Goal: Obtain resource: Obtain resource

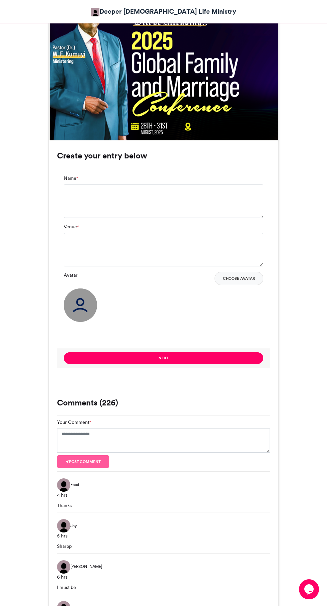
click at [85, 306] on img at bounding box center [80, 304] width 33 height 33
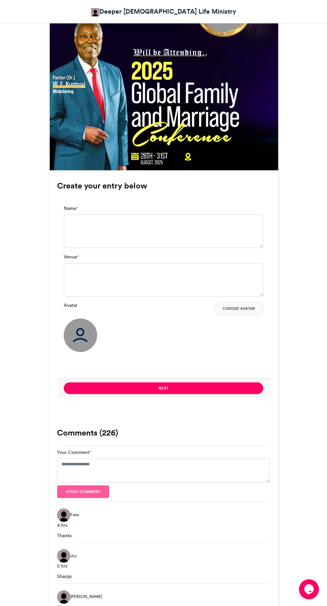
scroll to position [322, 0]
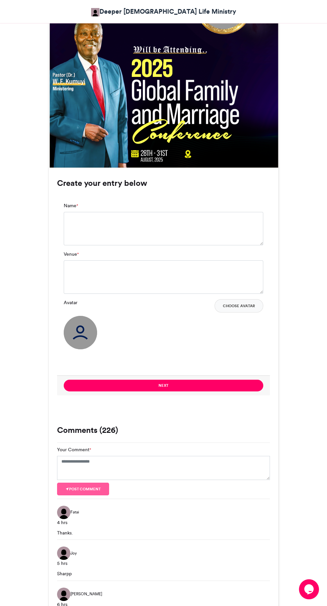
click at [307, 587] on icon "Chat widget" at bounding box center [309, 589] width 9 height 10
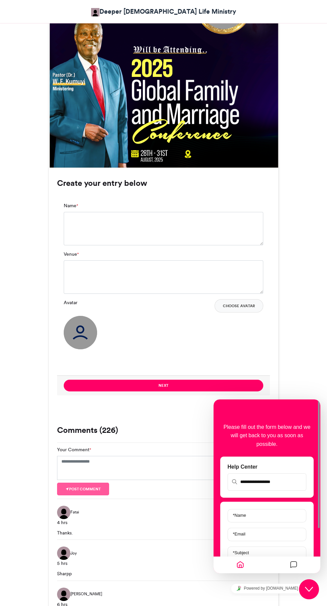
click at [172, 530] on div "Thanks." at bounding box center [163, 532] width 213 height 7
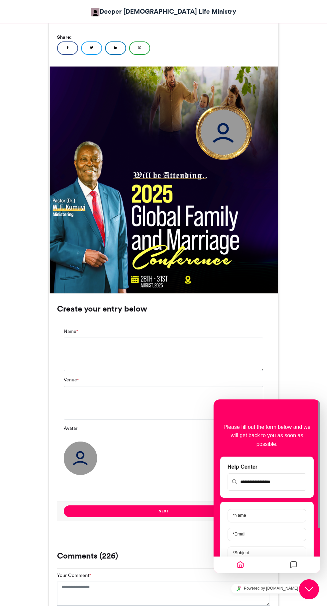
scroll to position [195, 0]
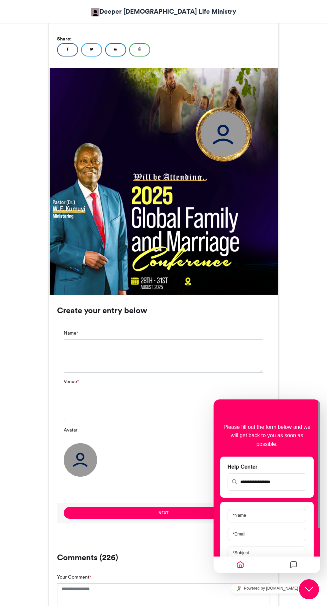
click at [82, 466] on img at bounding box center [80, 459] width 33 height 33
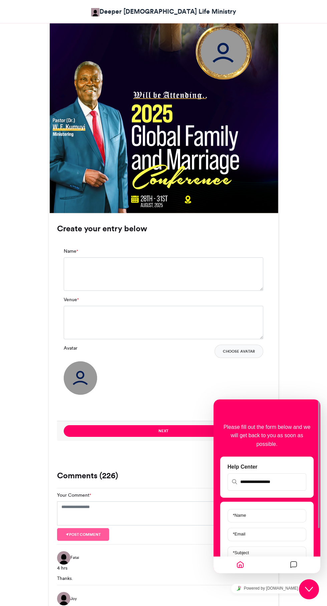
scroll to position [277, 0]
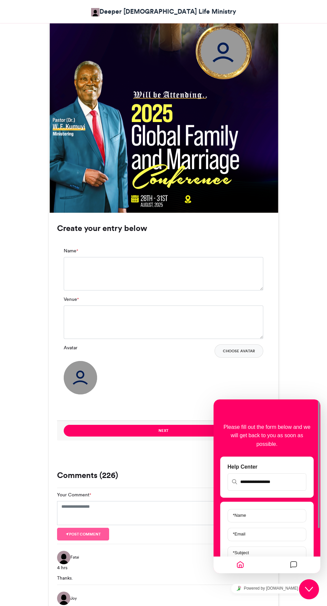
click at [250, 349] on button "Choose Avatar" at bounding box center [239, 350] width 49 height 13
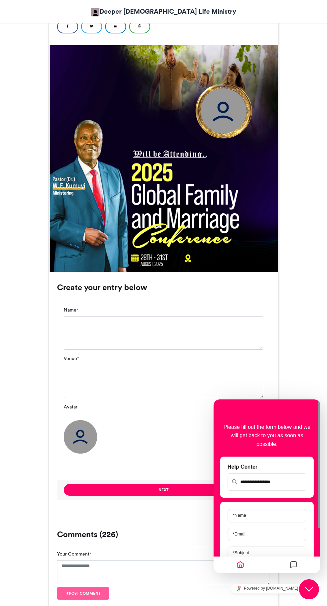
scroll to position [219, 0]
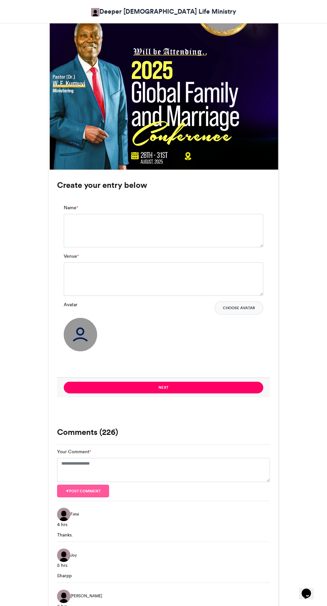
scroll to position [454, 0]
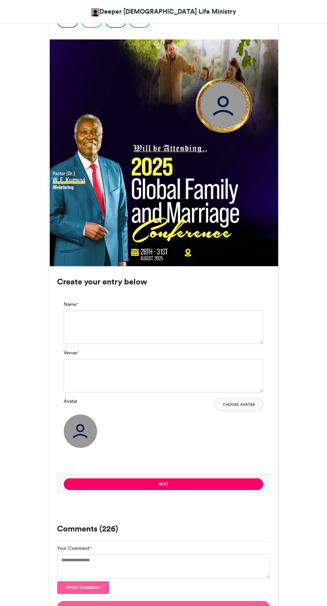
scroll to position [266, 0]
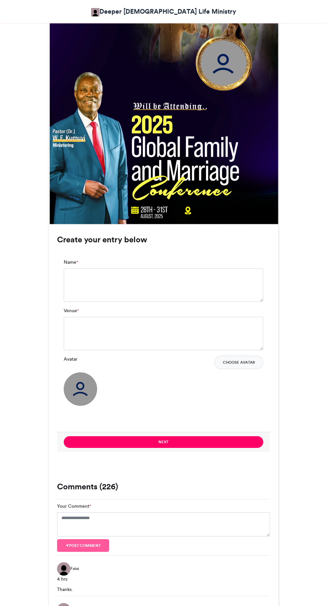
click at [251, 368] on button "Choose Avatar" at bounding box center [239, 361] width 49 height 13
click at [244, 362] on button "Choose Avatar" at bounding box center [239, 361] width 49 height 13
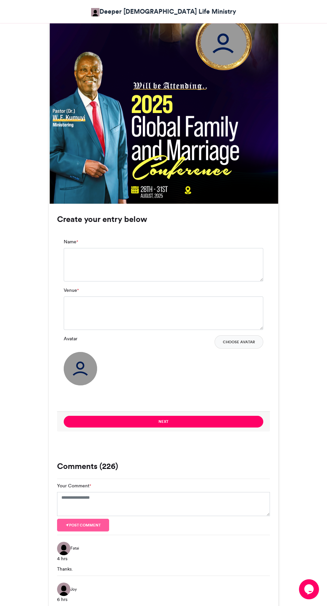
scroll to position [317, 0]
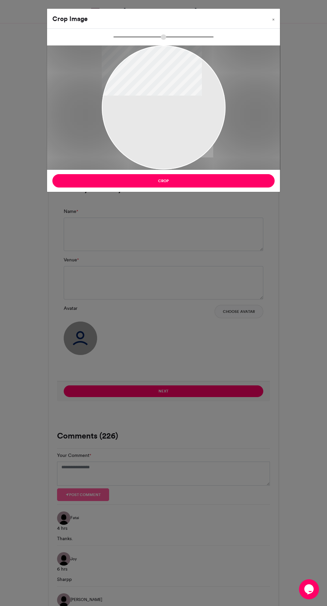
type input "******"
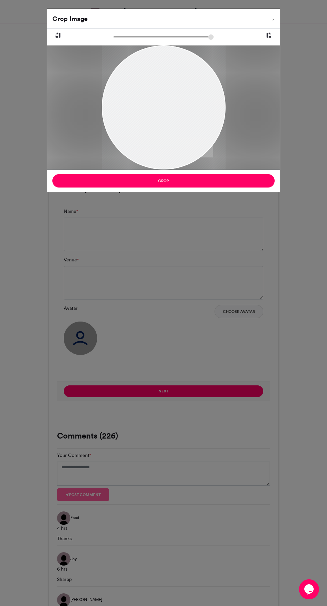
click at [172, 455] on div "Crop Image × Crop" at bounding box center [163, 303] width 327 height 606
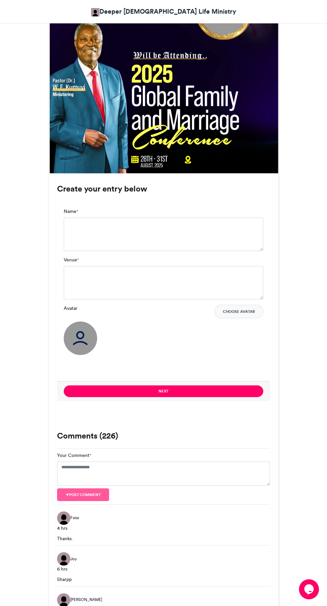
click at [241, 312] on button "Choose Avatar" at bounding box center [239, 311] width 49 height 13
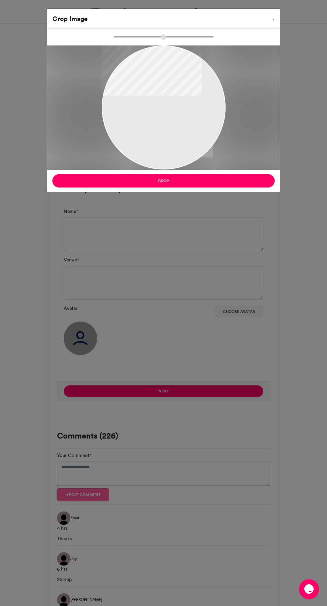
type input "******"
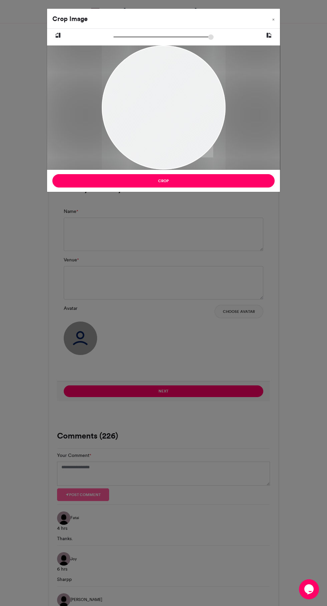
click at [167, 184] on button "Crop" at bounding box center [163, 180] width 222 height 13
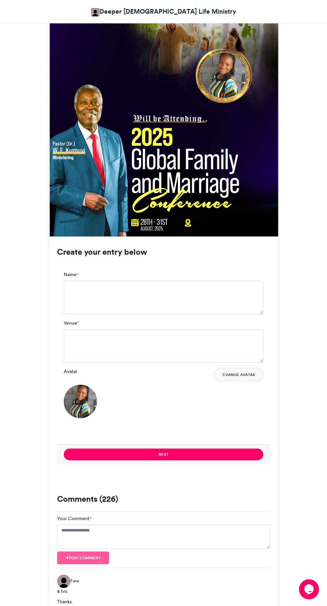
scroll to position [253, 0]
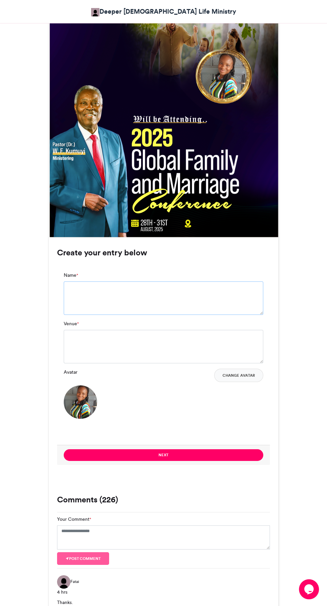
click at [184, 288] on textarea "Name *" at bounding box center [164, 297] width 200 height 33
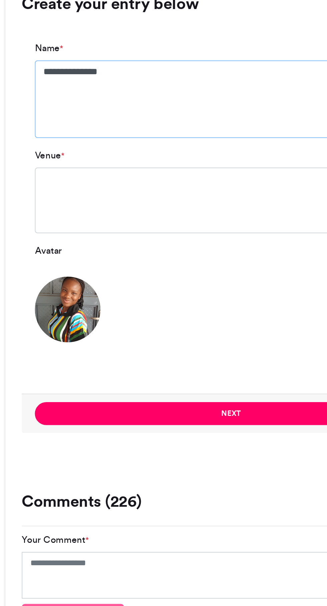
type textarea "**********"
click at [150, 359] on textarea "Venue *" at bounding box center [164, 352] width 200 height 33
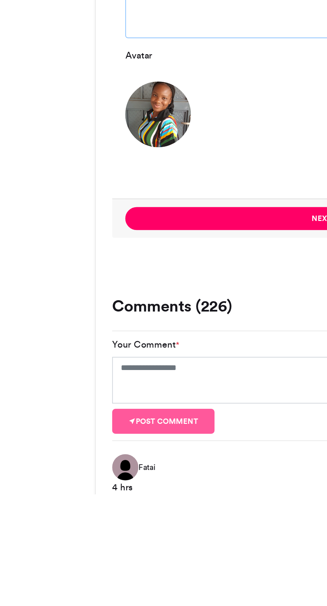
scroll to position [255, 0]
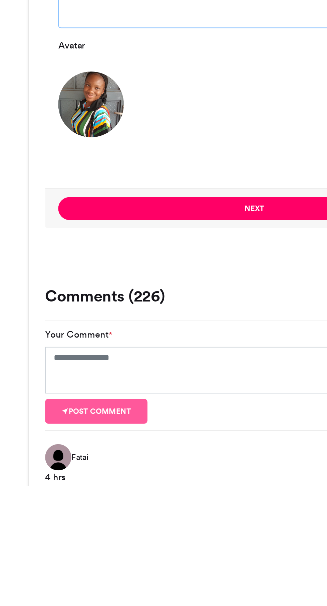
type textarea "**********"
click at [159, 465] on button "Next" at bounding box center [164, 465] width 200 height 12
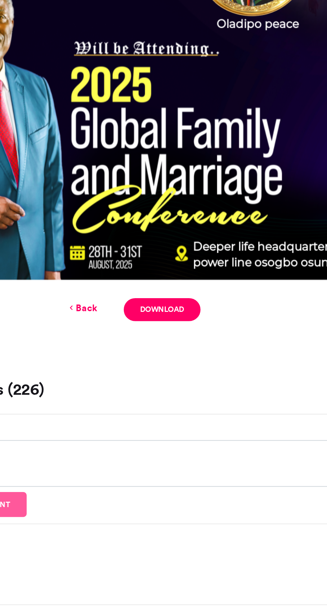
scroll to position [52, 0]
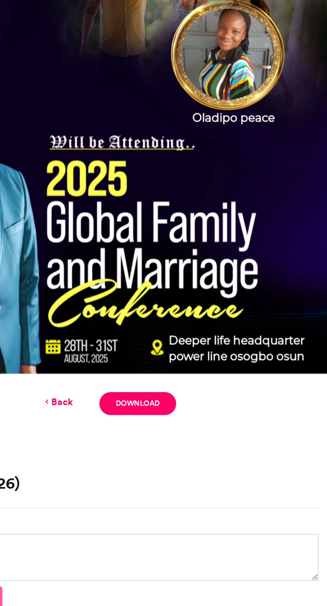
click at [189, 453] on link "Download" at bounding box center [178, 455] width 39 height 12
